Goal: Understand process/instructions: Learn how to perform a task or action

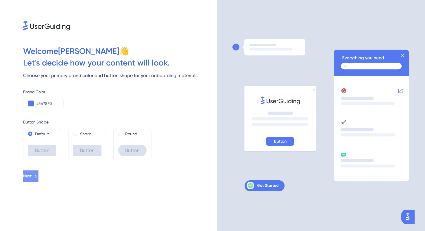
click at [32, 173] on span "Next" at bounding box center [27, 176] width 8 height 7
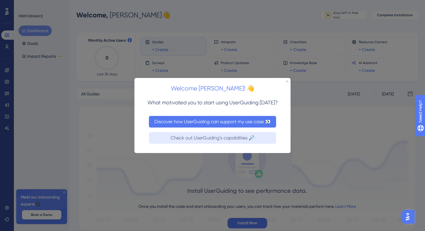
click at [201, 121] on button "Discover how UserGuiding can support my use case 👀" at bounding box center [212, 121] width 127 height 12
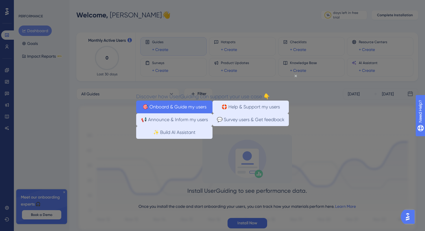
click at [182, 102] on button "🎯 Onboard & Guide my users" at bounding box center [174, 106] width 76 height 13
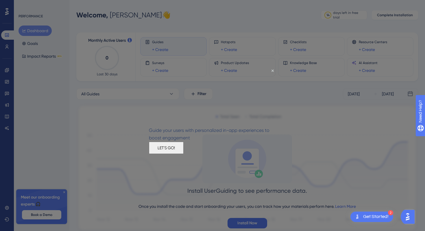
click at [184, 153] on button "LET'S GO!" at bounding box center [166, 147] width 35 height 12
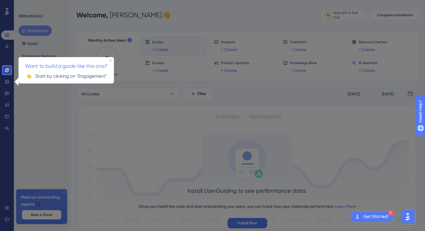
click at [54, 21] on div at bounding box center [218, 125] width 414 height 251
click at [50, 15] on div at bounding box center [218, 125] width 414 height 251
click at [36, 31] on div at bounding box center [218, 125] width 414 height 251
click at [46, 71] on div "Want to build a guide like this one?" at bounding box center [67, 64] width 96 height 14
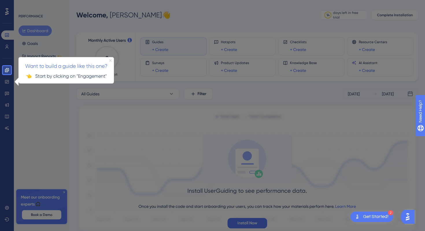
click at [110, 60] on icon "Close Preview" at bounding box center [110, 60] width 2 height 2
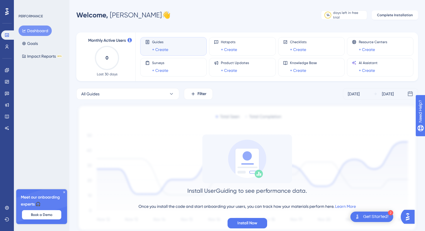
click at [35, 29] on button "Dashboard" at bounding box center [35, 30] width 33 height 10
